Goal: Task Accomplishment & Management: Complete application form

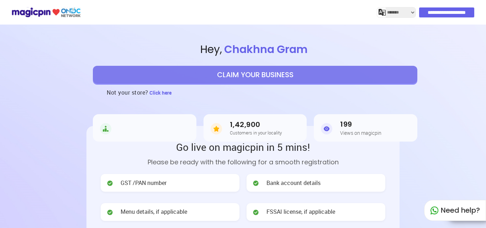
select select "*******"
click at [251, 77] on button "CLAIM YOUR BUSINESS" at bounding box center [255, 75] width 325 height 18
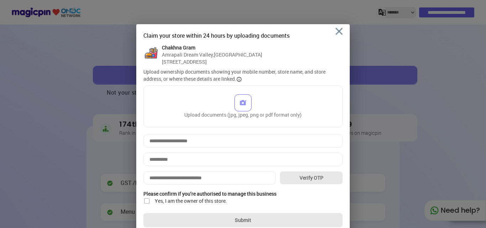
click at [201, 183] on input at bounding box center [209, 178] width 132 height 14
type input "**********"
click at [313, 185] on button "Verify OTP" at bounding box center [311, 178] width 63 height 14
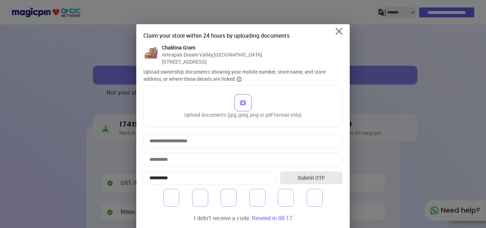
click at [169, 204] on input "number" at bounding box center [171, 198] width 16 height 18
type input "*"
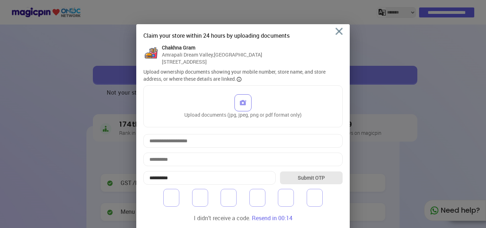
type input "*"
click at [309, 184] on button "Submit OTP" at bounding box center [311, 178] width 63 height 14
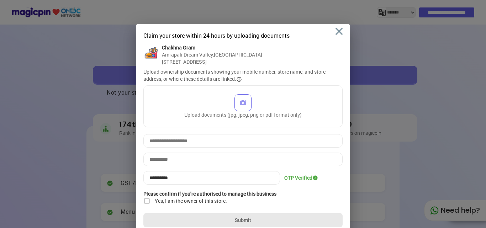
click at [148, 205] on img at bounding box center [146, 201] width 7 height 7
click at [225, 148] on input at bounding box center [242, 141] width 199 height 14
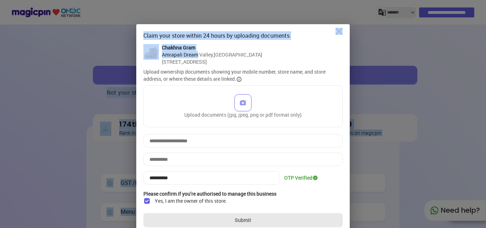
drag, startPoint x: 197, startPoint y: 58, endPoint x: 209, endPoint y: -25, distance: 83.1
click at [209, 0] on html "**********" at bounding box center [243, 114] width 486 height 228
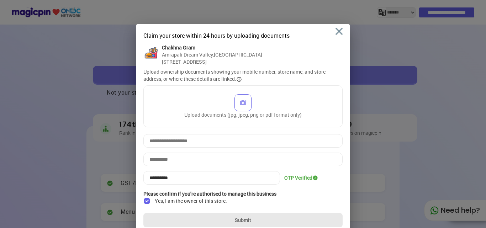
click at [210, 80] on div "Upload ownership documents showing your mobile number, store name, and store ad…" at bounding box center [242, 75] width 199 height 14
click at [337, 32] on img at bounding box center [339, 31] width 7 height 7
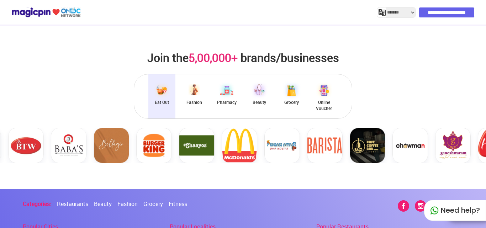
scroll to position [1566, 0]
